Goal: Check status: Check status

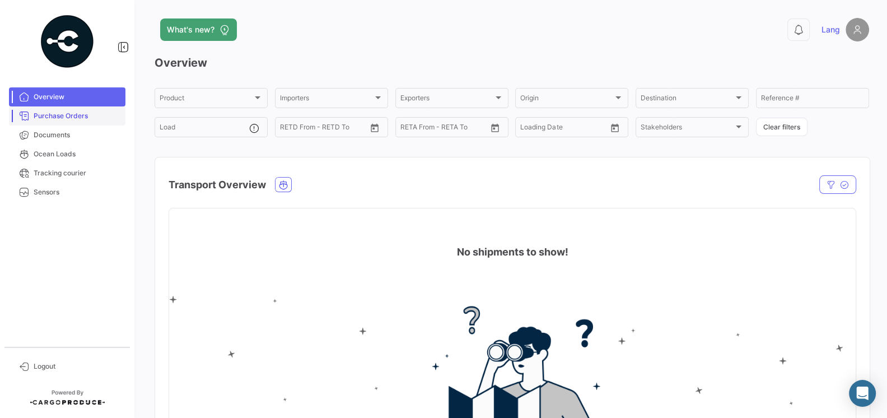
click at [65, 119] on span "Purchase Orders" at bounding box center [77, 116] width 87 height 10
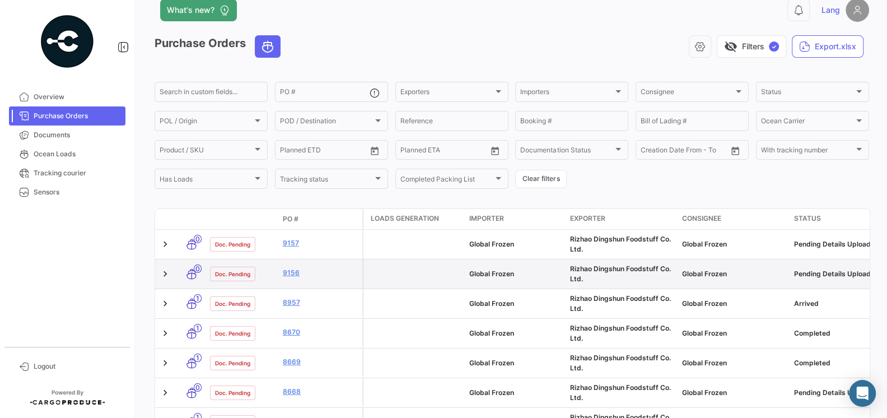
scroll to position [23, 0]
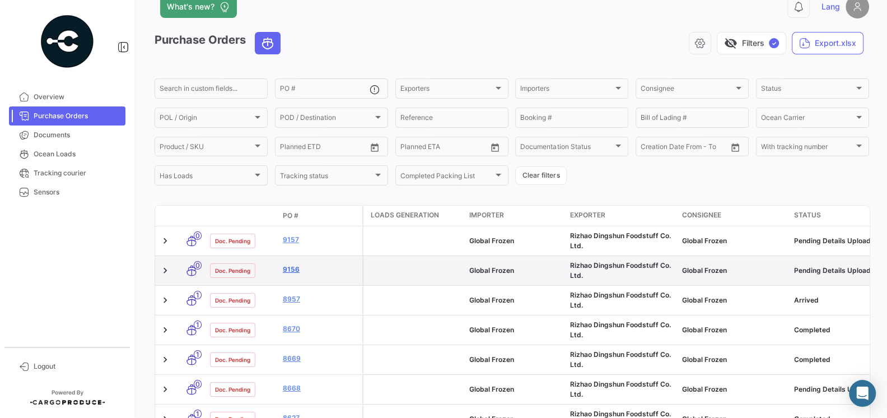
click at [296, 271] on link "9156" at bounding box center [320, 269] width 75 height 10
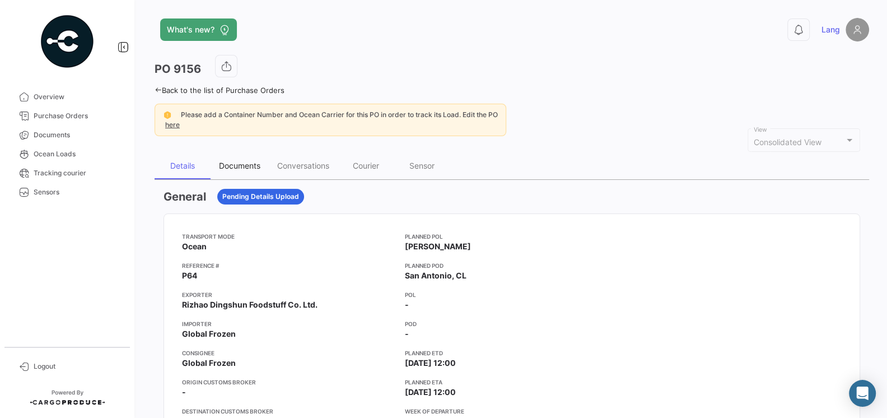
click at [229, 165] on div "Documents" at bounding box center [239, 166] width 41 height 10
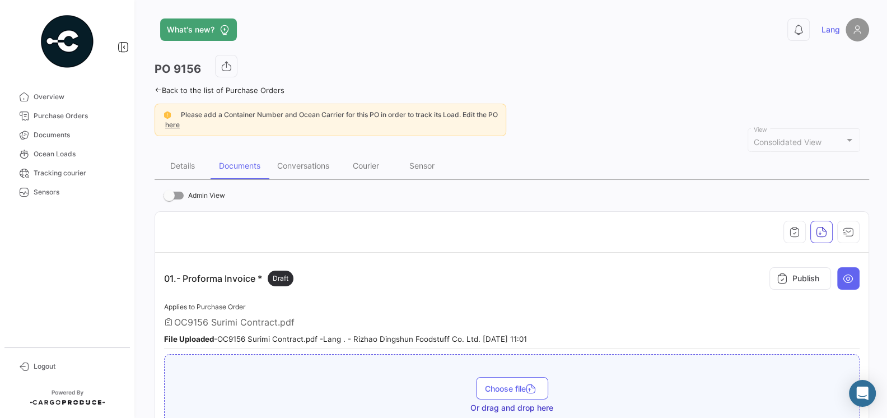
click at [562, 292] on div "01.- Proforma Invoice * Draft Publish" at bounding box center [511, 278] width 695 height 34
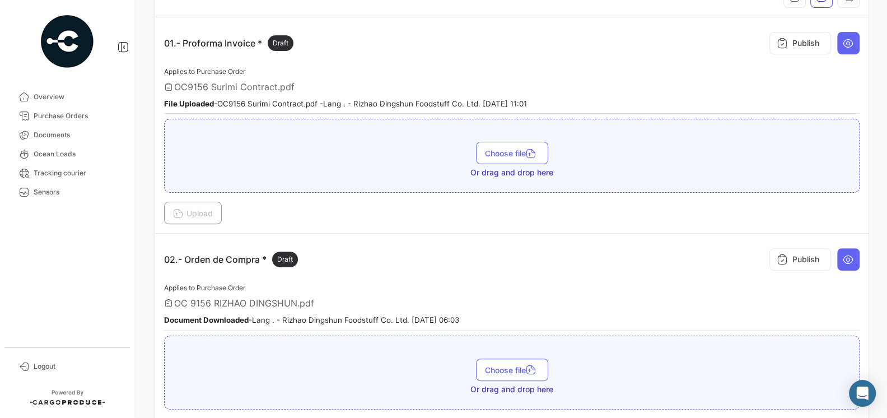
scroll to position [254, 0]
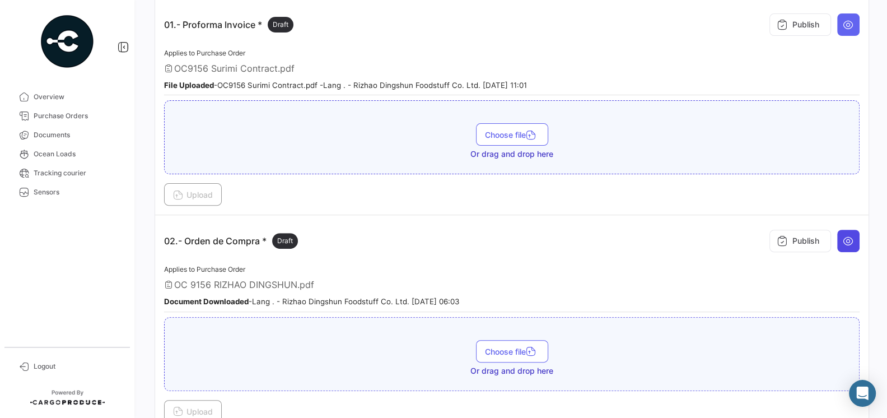
click at [845, 236] on icon at bounding box center [847, 240] width 11 height 11
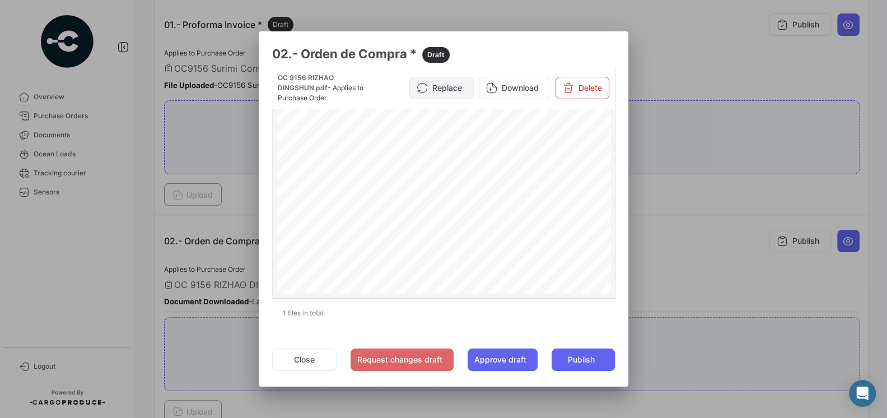
click at [449, 92] on button "Replace" at bounding box center [441, 88] width 64 height 22
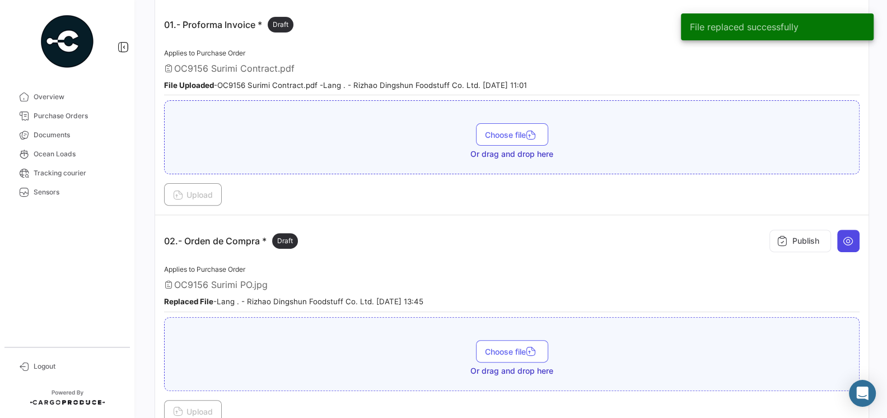
click at [856, 236] on button at bounding box center [848, 240] width 22 height 22
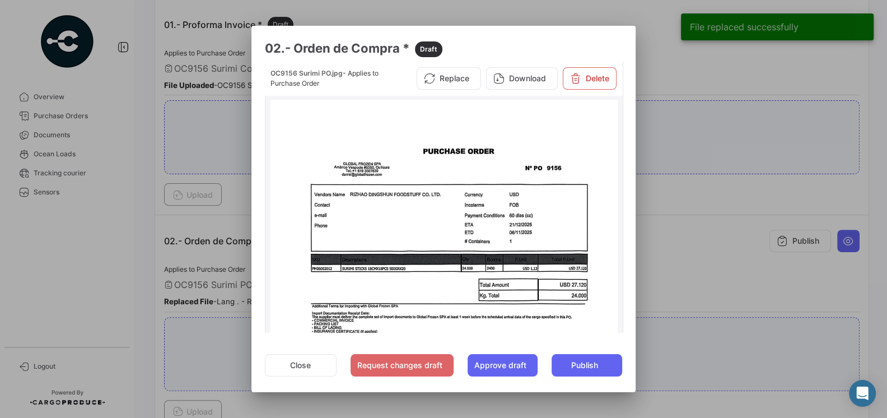
click at [554, 214] on img at bounding box center [443, 355] width 347 height 510
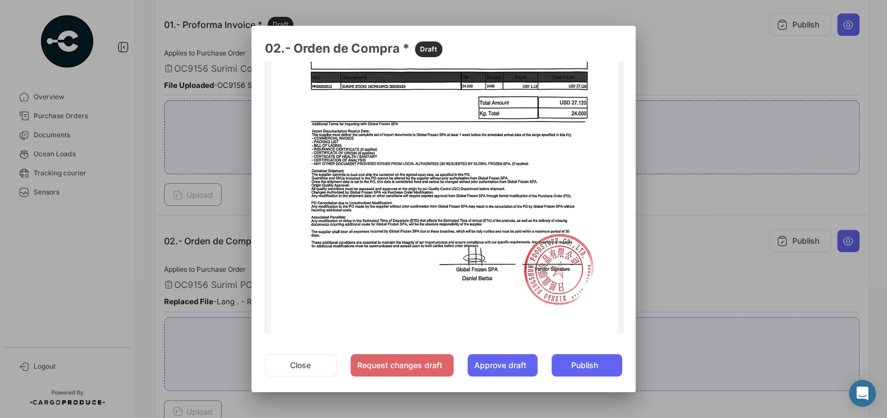
scroll to position [182, 0]
click at [300, 366] on button "Close" at bounding box center [301, 365] width 72 height 22
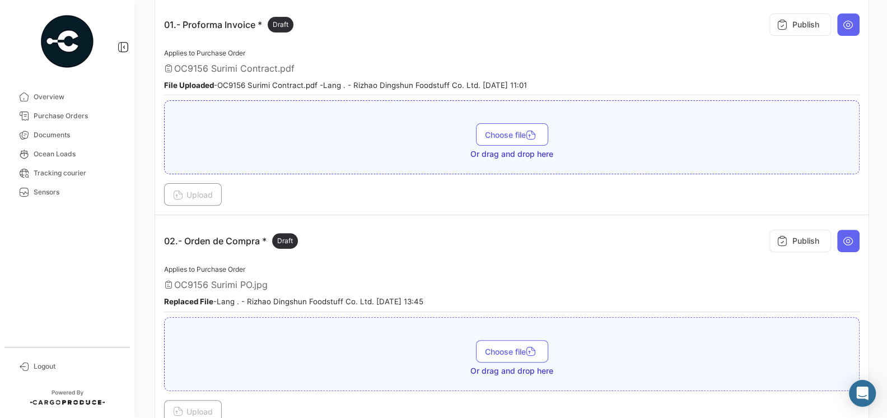
click at [509, 238] on div "02.- Orden de Compra * Draft Publish" at bounding box center [511, 241] width 695 height 34
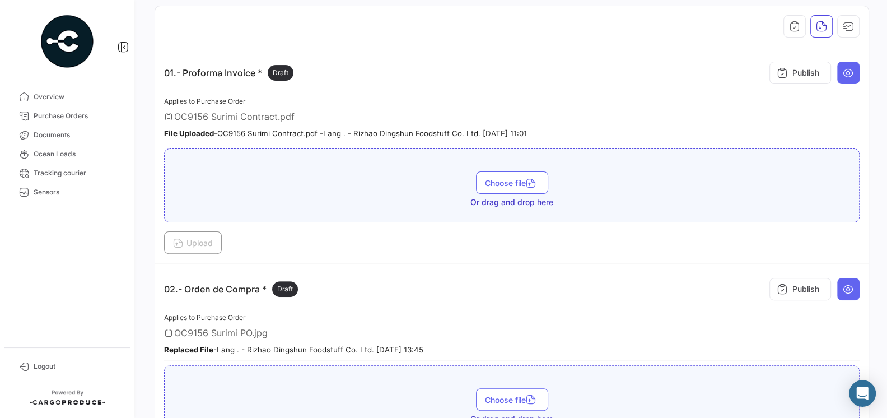
scroll to position [204, 0]
click at [853, 68] on icon at bounding box center [847, 73] width 11 height 11
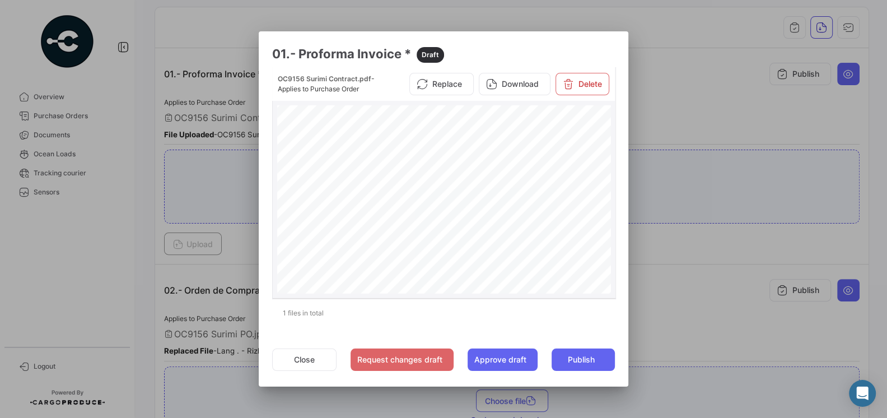
scroll to position [147, 0]
click at [303, 359] on button "Close" at bounding box center [304, 359] width 64 height 22
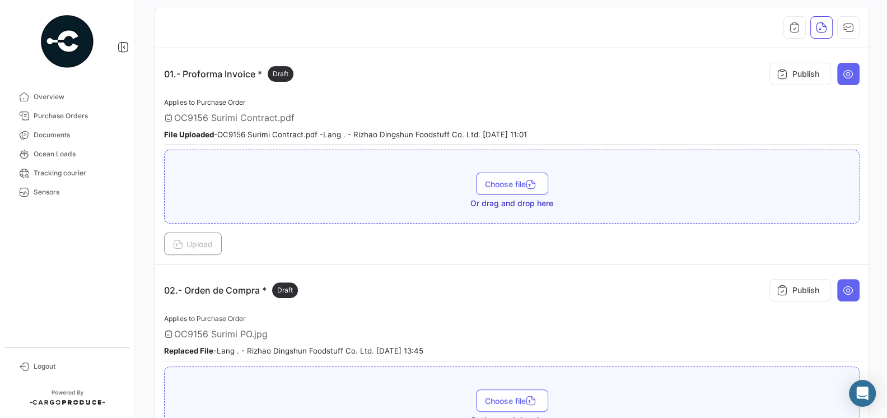
click at [371, 258] on td "01.- Proforma Invoice * Draft Publish Applies to Purchase Order OC9156 Surimi C…" at bounding box center [511, 156] width 713 height 216
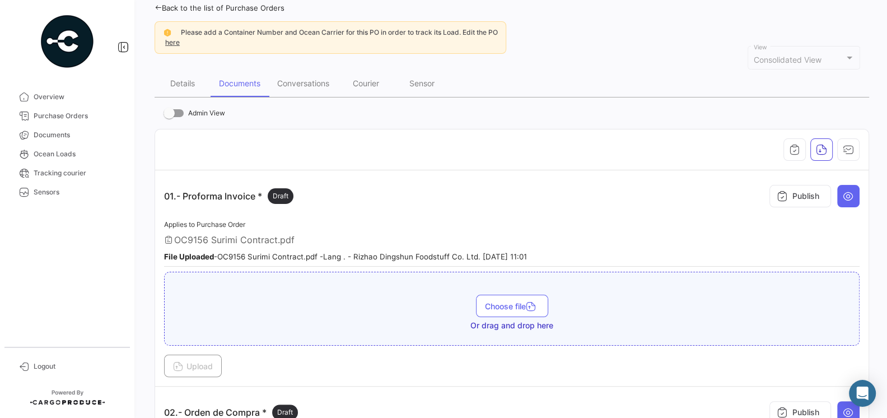
scroll to position [81, 0]
click at [64, 113] on span "Purchase Orders" at bounding box center [77, 116] width 87 height 10
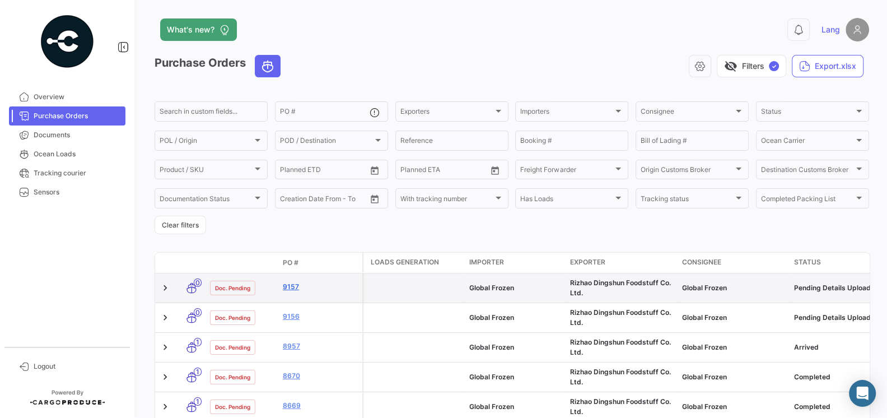
click at [289, 285] on link "9157" at bounding box center [320, 287] width 75 height 10
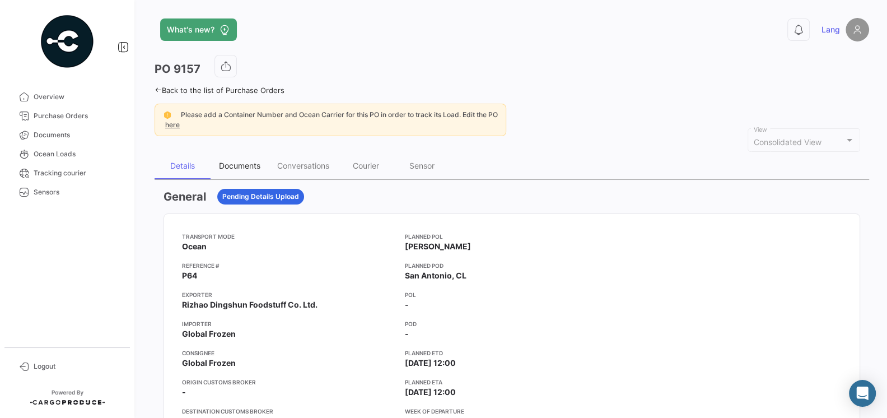
click at [224, 162] on div "Documents" at bounding box center [239, 166] width 41 height 10
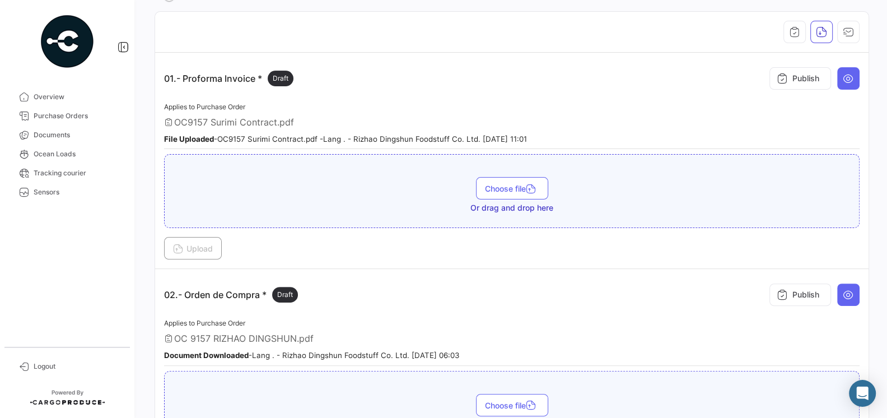
scroll to position [286, 0]
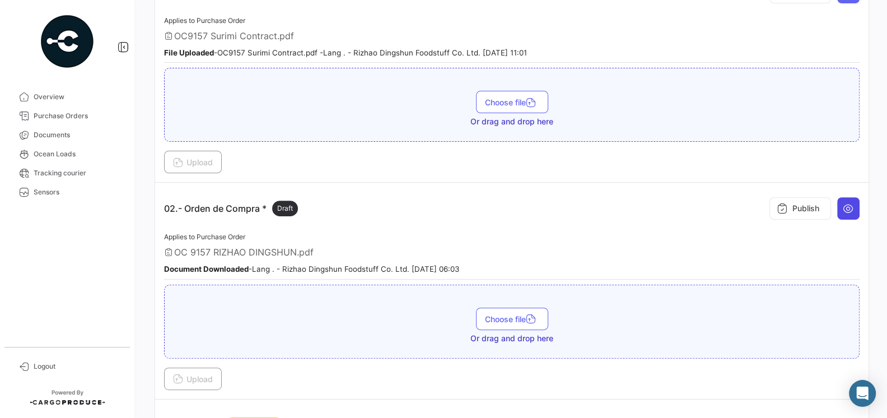
click at [854, 201] on button at bounding box center [848, 208] width 22 height 22
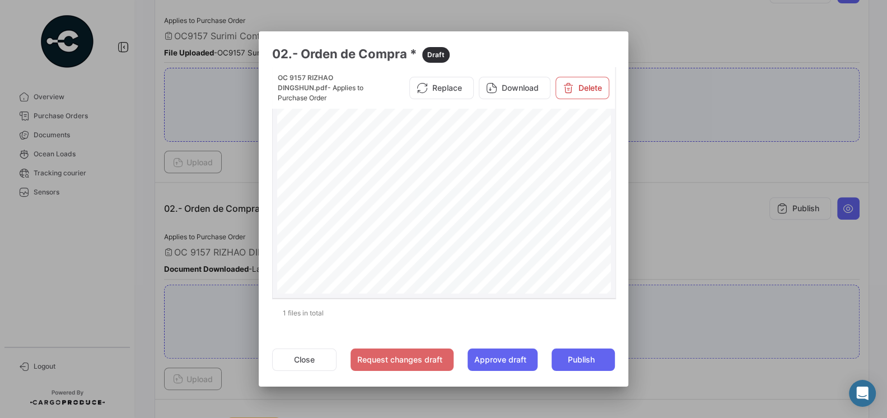
scroll to position [0, 0]
click at [453, 85] on button "Replace" at bounding box center [441, 88] width 64 height 22
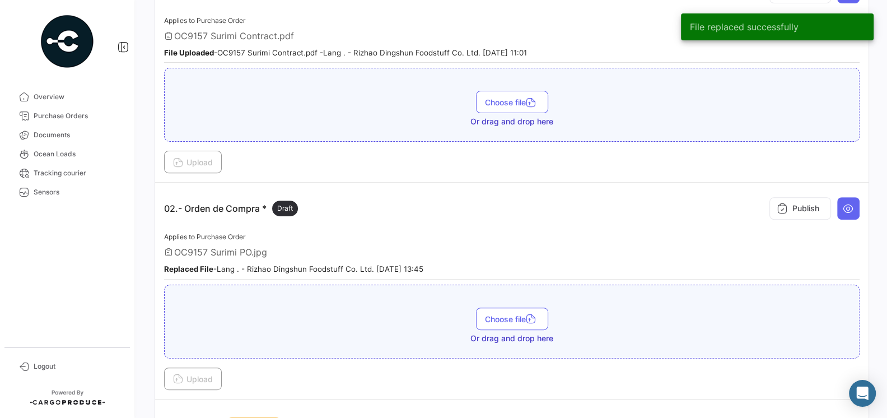
click at [534, 240] on div "Applies to Purchase Order OC9157 Surimi PO.jpg Replaced File - Lang . - Rizhao …" at bounding box center [511, 254] width 695 height 49
click at [855, 200] on button at bounding box center [848, 208] width 22 height 22
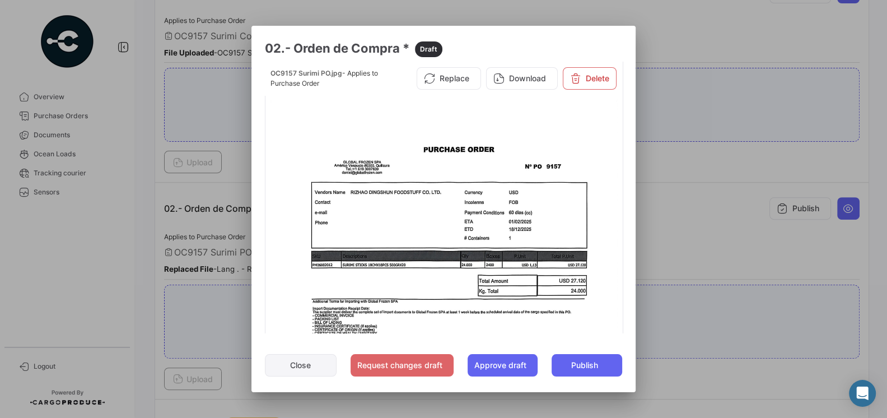
click at [302, 359] on button "Close" at bounding box center [301, 365] width 72 height 22
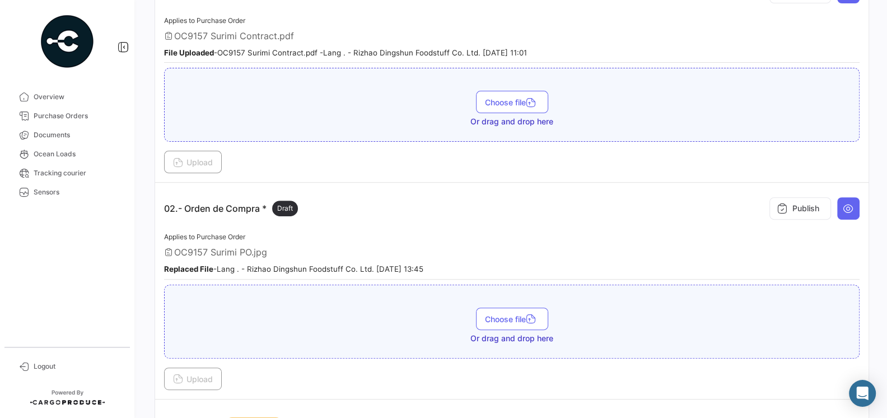
click at [365, 230] on div "Applies to Purchase Order OC9157 Surimi PO.jpg Replaced File - Lang . - Rizhao …" at bounding box center [511, 254] width 695 height 49
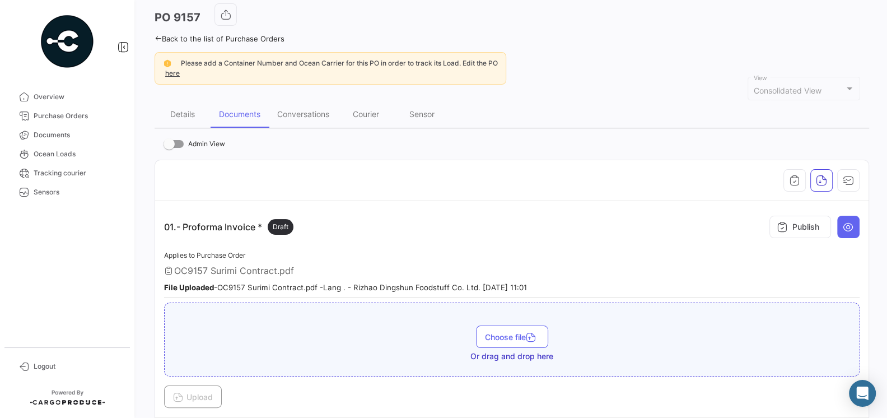
scroll to position [38, 0]
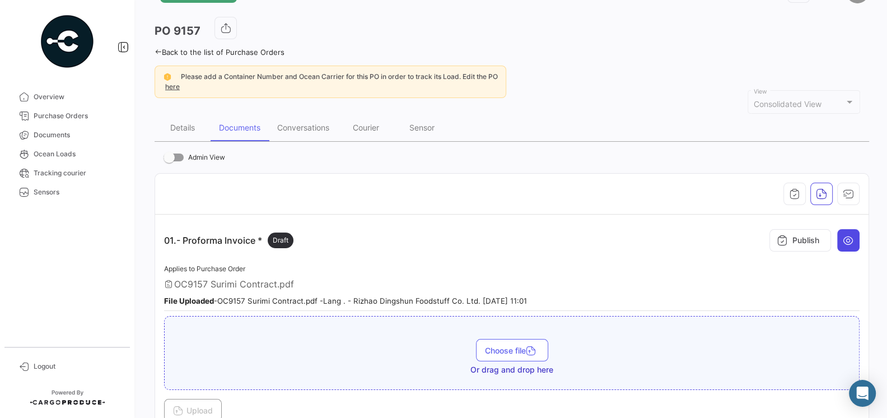
click at [845, 241] on icon at bounding box center [847, 240] width 11 height 11
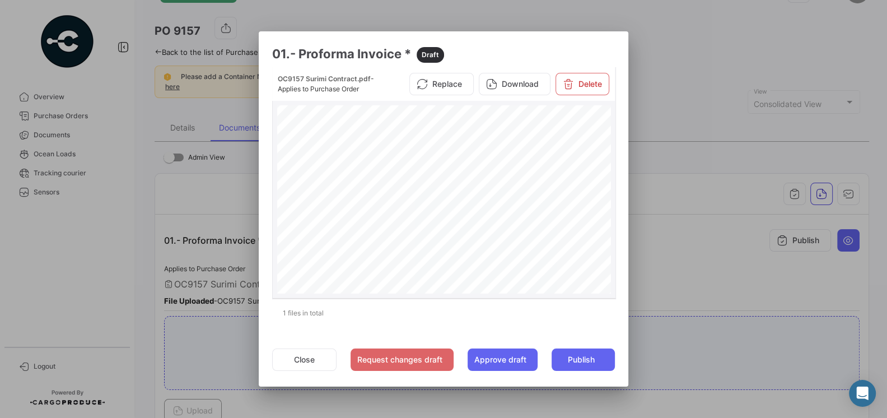
scroll to position [486, 0]
click at [315, 359] on button "Close" at bounding box center [304, 359] width 64 height 22
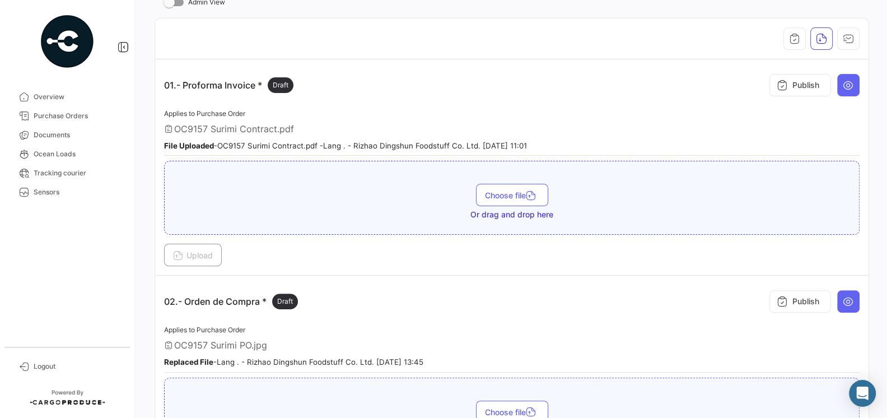
scroll to position [303, 0]
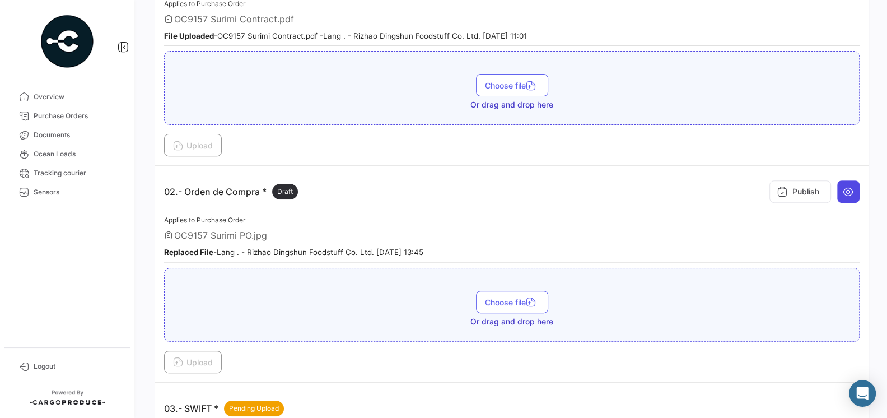
click at [843, 196] on button at bounding box center [848, 191] width 22 height 22
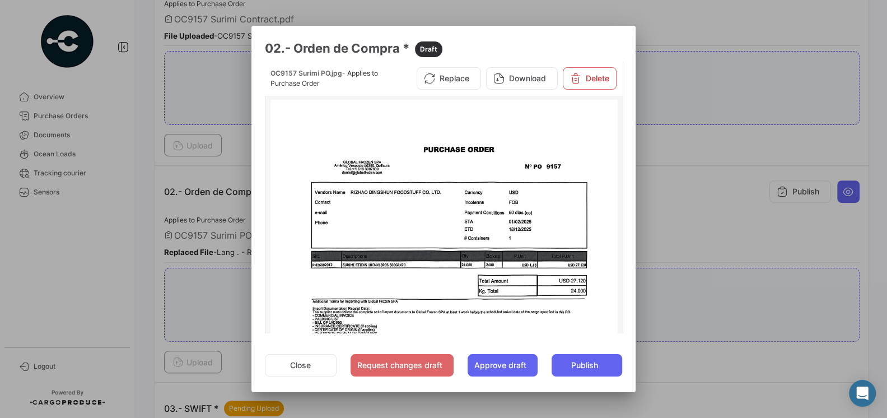
click at [487, 209] on img at bounding box center [443, 350] width 347 height 500
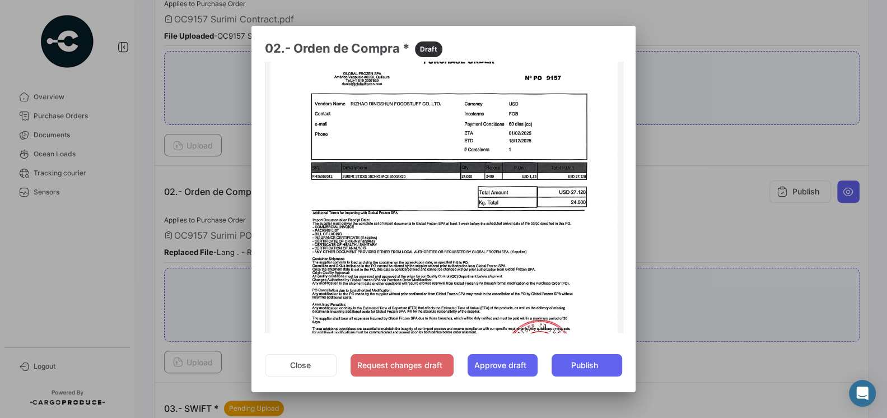
scroll to position [73, 0]
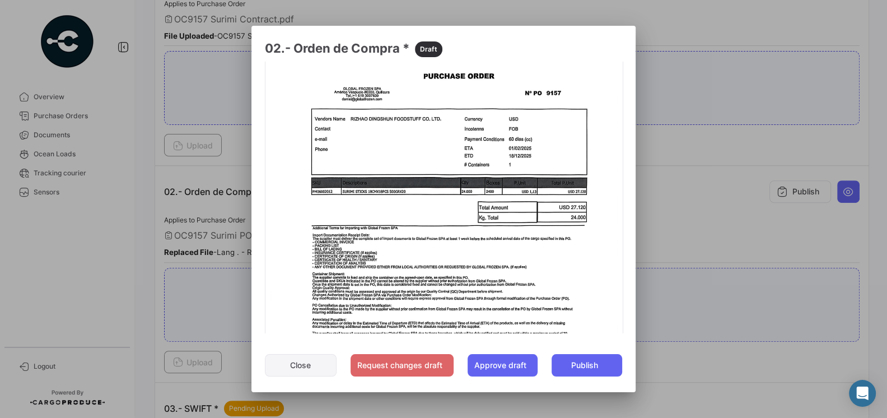
click at [282, 363] on button "Close" at bounding box center [301, 365] width 72 height 22
